Goal: Task Accomplishment & Management: Manage account settings

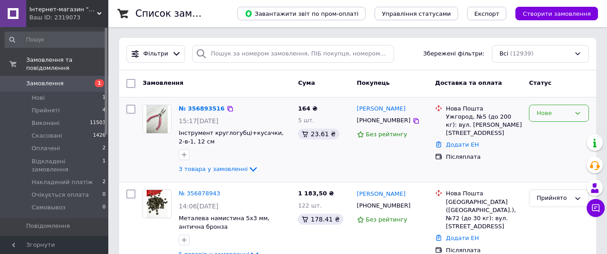
click at [546, 115] on div "Нове" at bounding box center [554, 113] width 34 height 9
click at [547, 132] on li "Прийнято" at bounding box center [559, 132] width 59 height 17
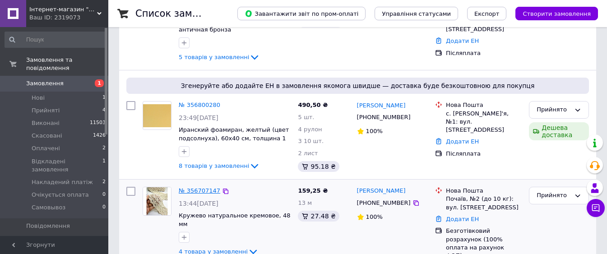
scroll to position [226, 0]
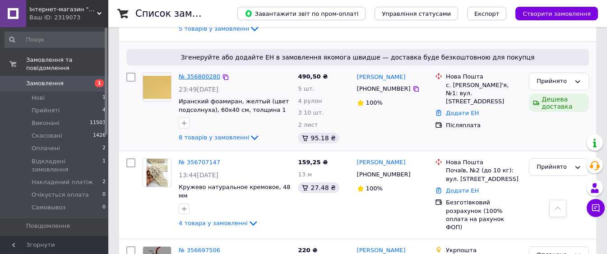
click at [200, 80] on link "№ 356800280" at bounding box center [200, 76] width 42 height 7
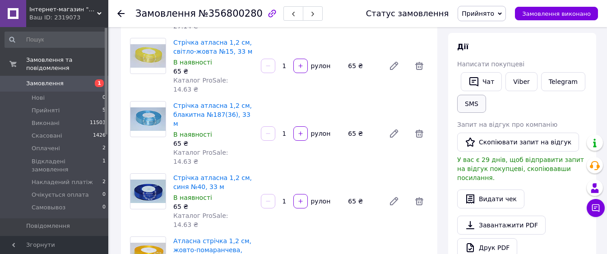
scroll to position [271, 0]
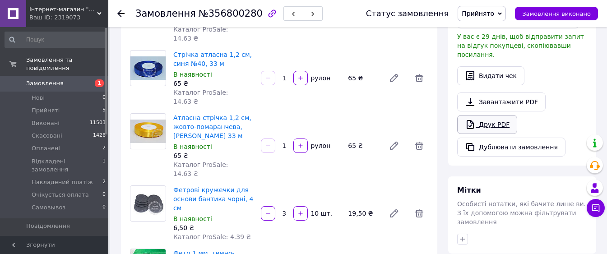
click at [492, 134] on link "Друк PDF" at bounding box center [487, 124] width 60 height 19
click at [76, 79] on span "Замовлення" at bounding box center [54, 83] width 57 height 8
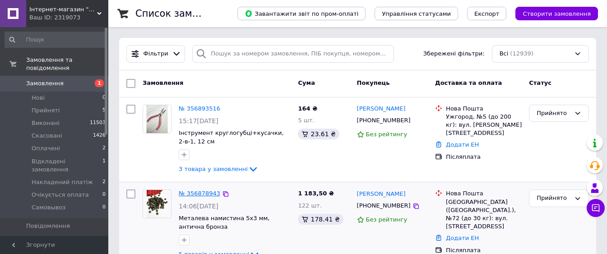
click at [203, 194] on link "№ 356878943" at bounding box center [200, 193] width 42 height 7
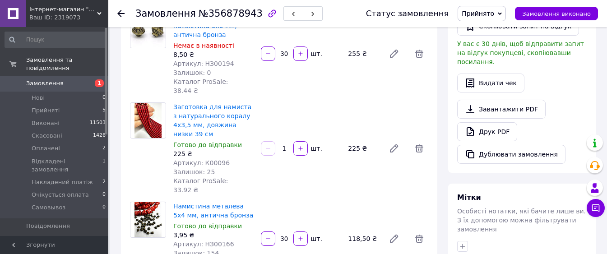
scroll to position [271, 0]
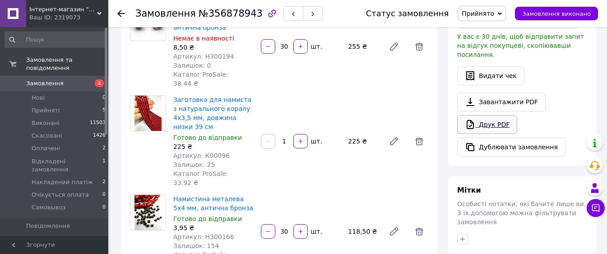
click at [499, 134] on link "Друк PDF" at bounding box center [487, 124] width 60 height 19
click at [80, 79] on span "Замовлення" at bounding box center [54, 83] width 57 height 8
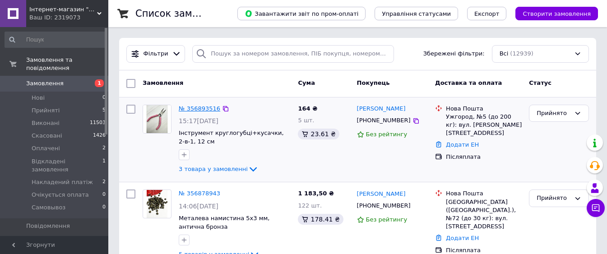
click at [196, 108] on link "№ 356893516" at bounding box center [200, 108] width 42 height 7
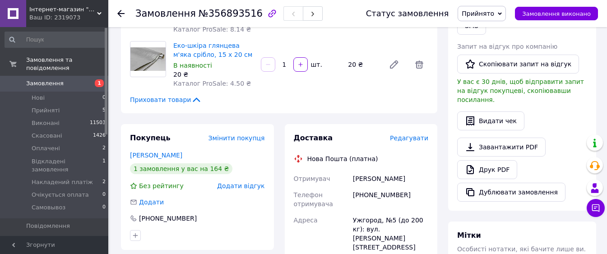
scroll to position [271, 0]
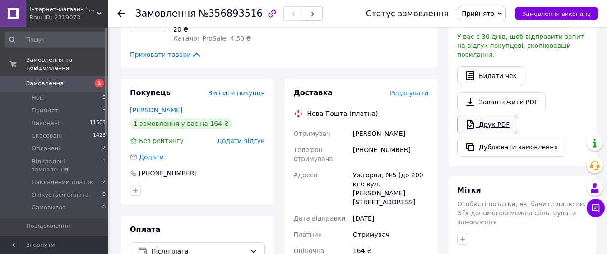
click at [500, 134] on link "Друк PDF" at bounding box center [487, 124] width 60 height 19
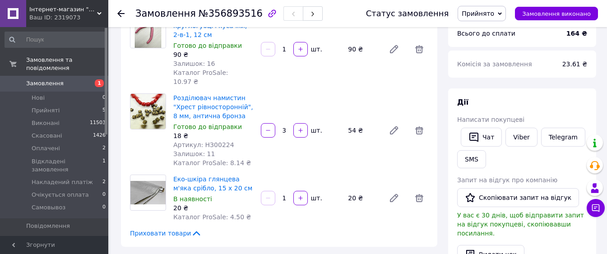
scroll to position [90, 0]
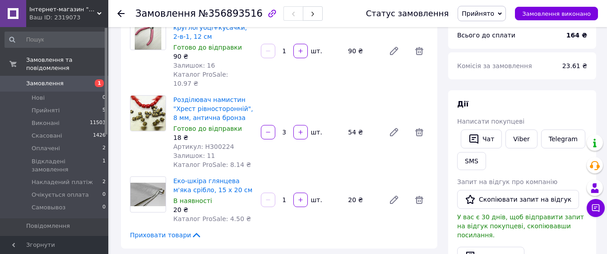
click at [79, 81] on link "Замовлення 1" at bounding box center [55, 83] width 111 height 15
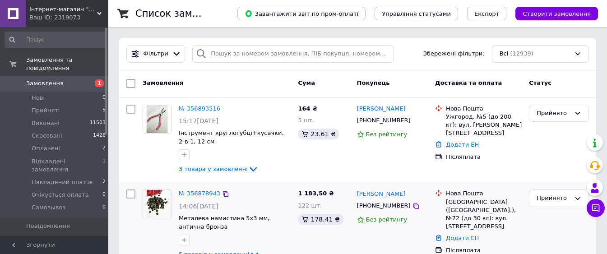
scroll to position [135, 0]
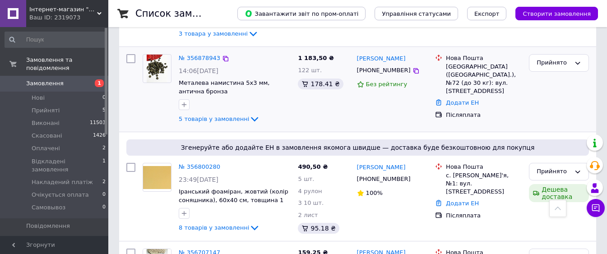
drag, startPoint x: 321, startPoint y: 95, endPoint x: 540, endPoint y: 101, distance: 219.0
click at [540, 101] on div "Прийнято" at bounding box center [559, 90] width 67 height 78
